Goal: Navigation & Orientation: Find specific page/section

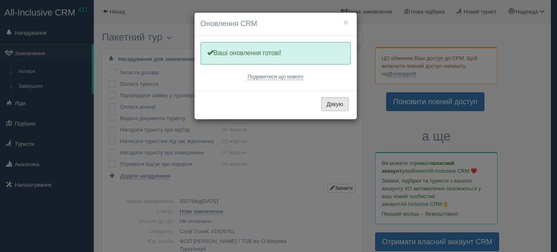
click at [336, 105] on button "Дякую" at bounding box center [334, 104] width 27 height 14
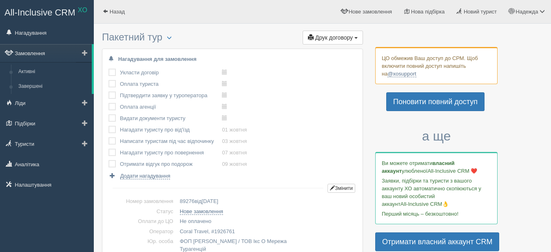
click at [34, 53] on link "Замовлення" at bounding box center [46, 53] width 92 height 18
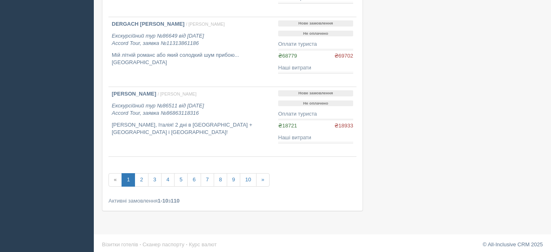
scroll to position [638, 0]
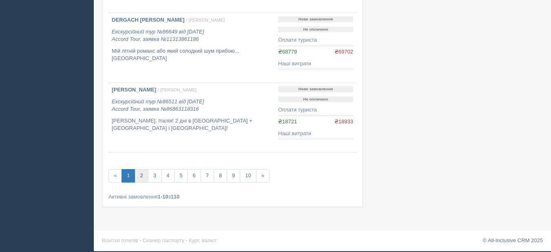
click at [143, 176] on link "2" at bounding box center [141, 175] width 13 height 13
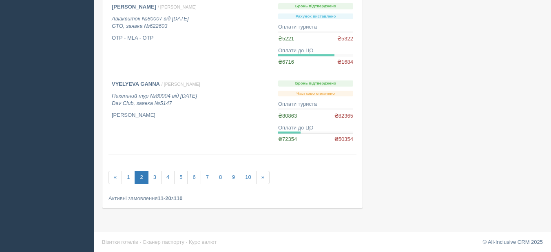
scroll to position [696, 0]
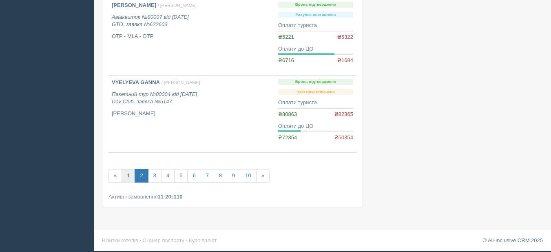
click at [131, 172] on link "1" at bounding box center [127, 175] width 13 height 13
